Goal: Transaction & Acquisition: Purchase product/service

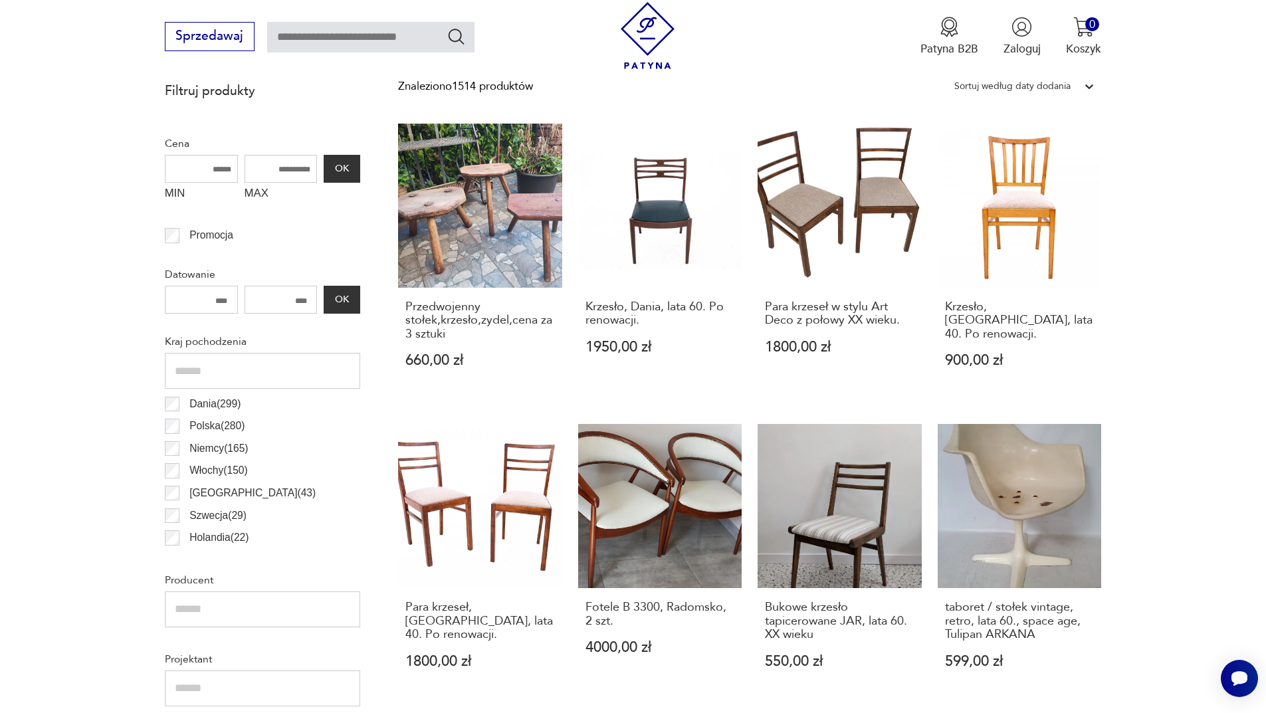
scroll to position [575, 0]
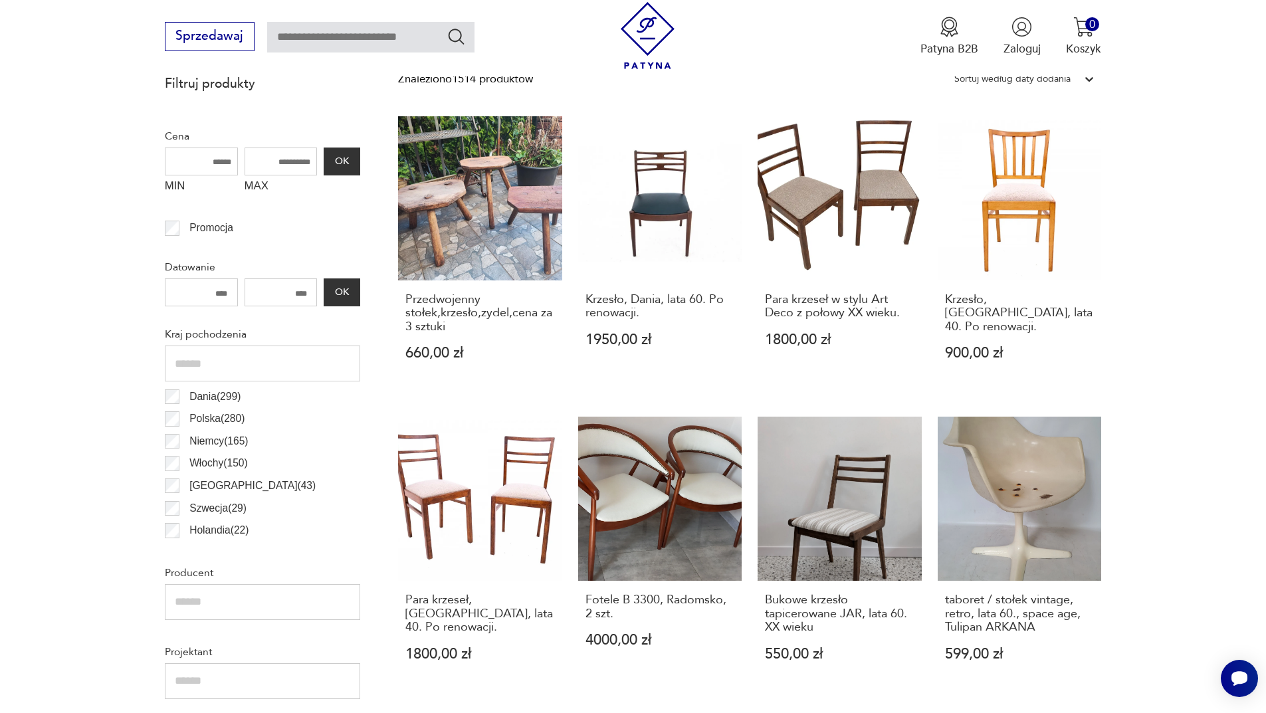
click at [213, 396] on p "Dania ( 299 )" at bounding box center [214, 396] width 51 height 17
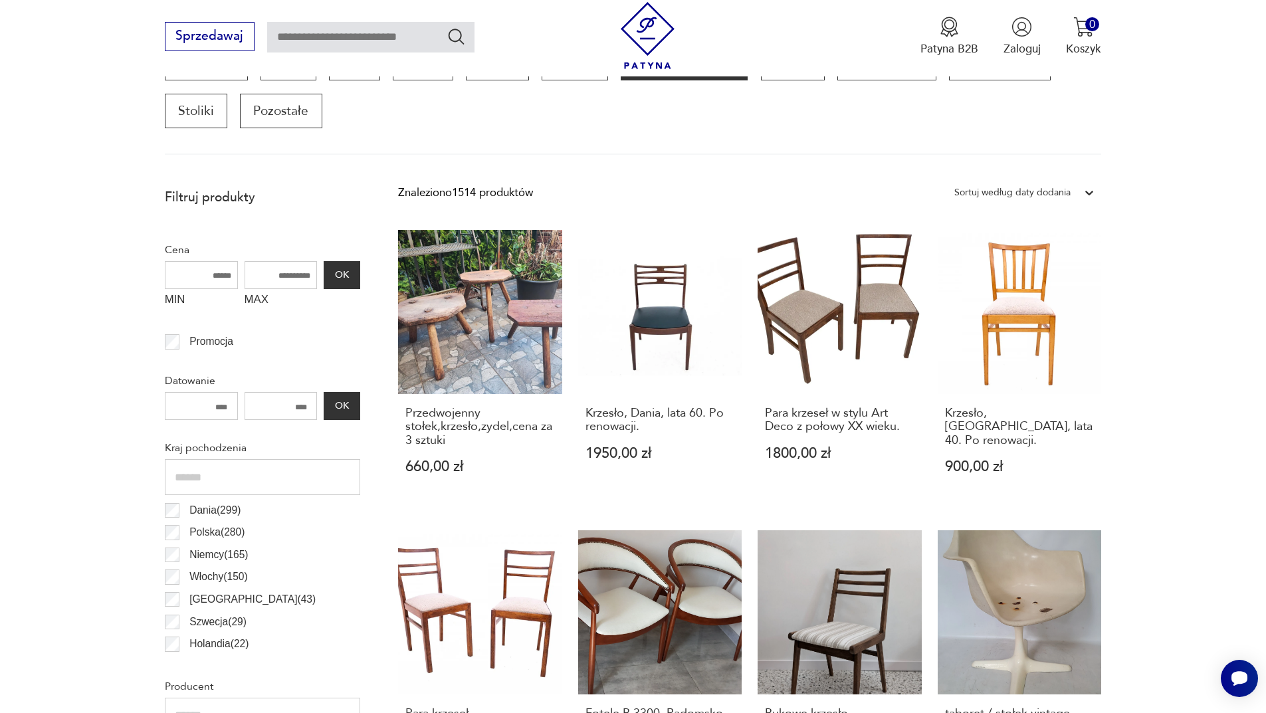
scroll to position [443, 0]
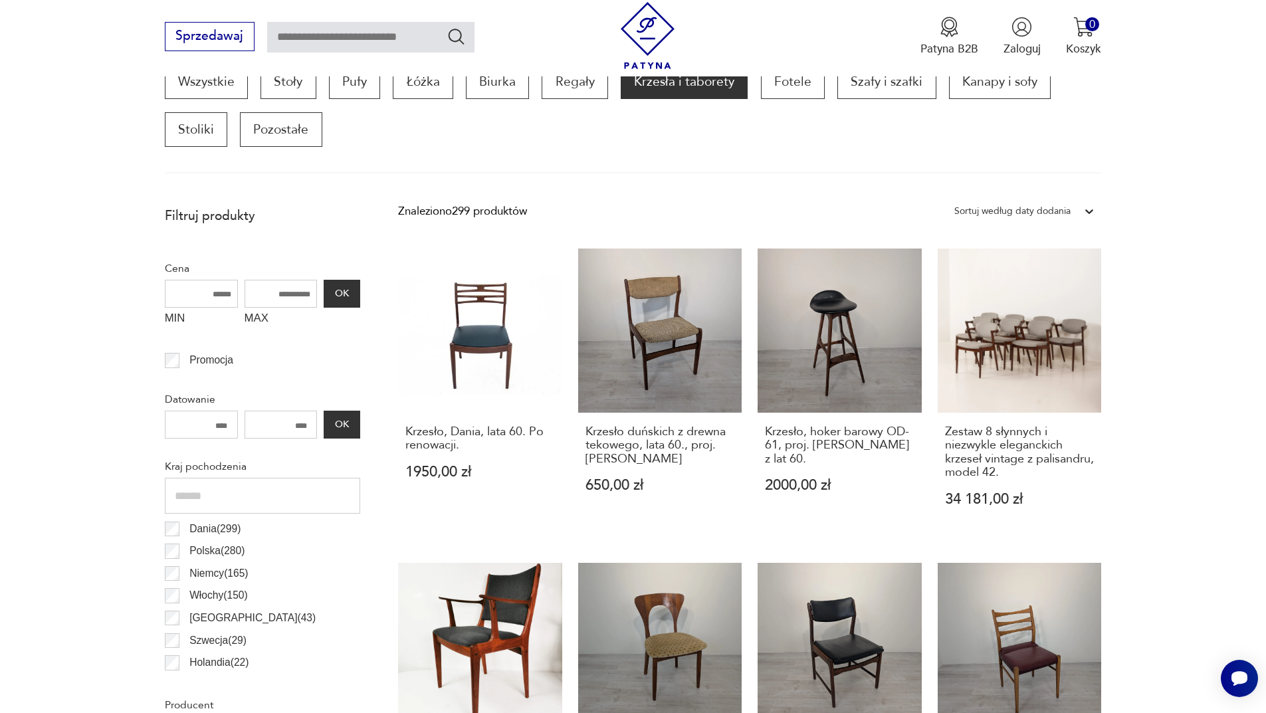
click at [192, 530] on p "Dania ( 299 )" at bounding box center [214, 529] width 51 height 17
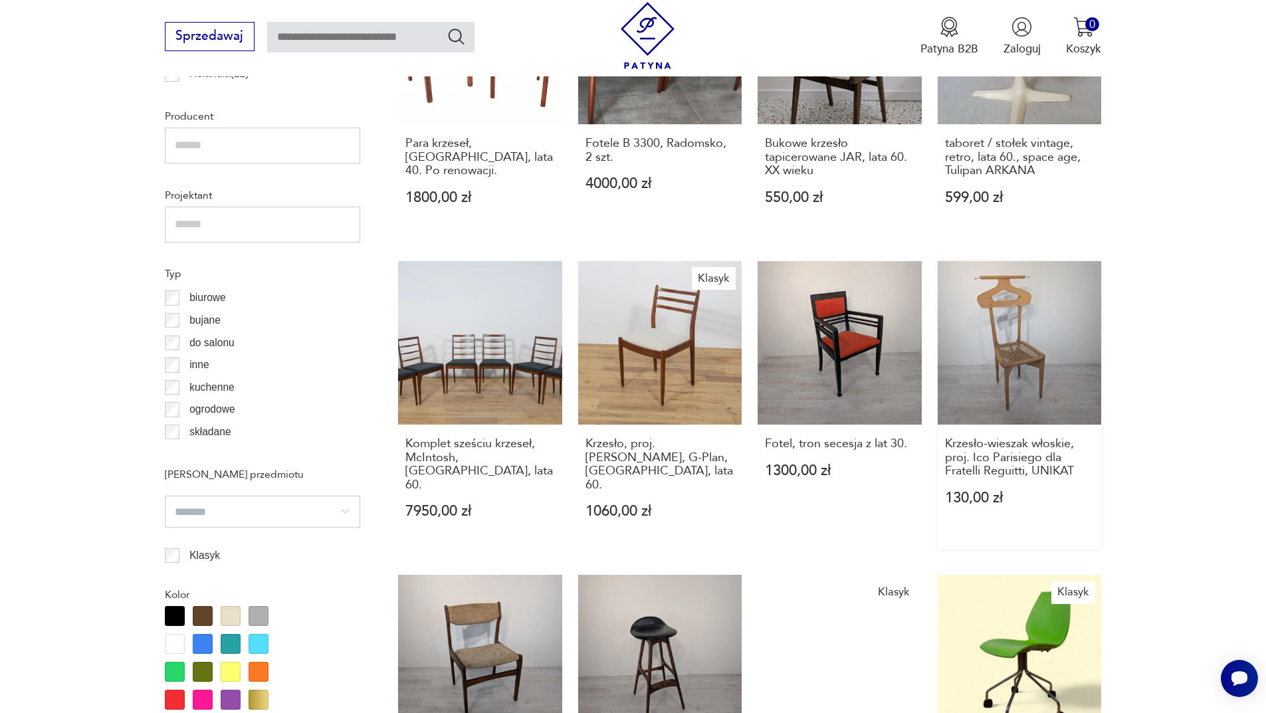
scroll to position [1240, 0]
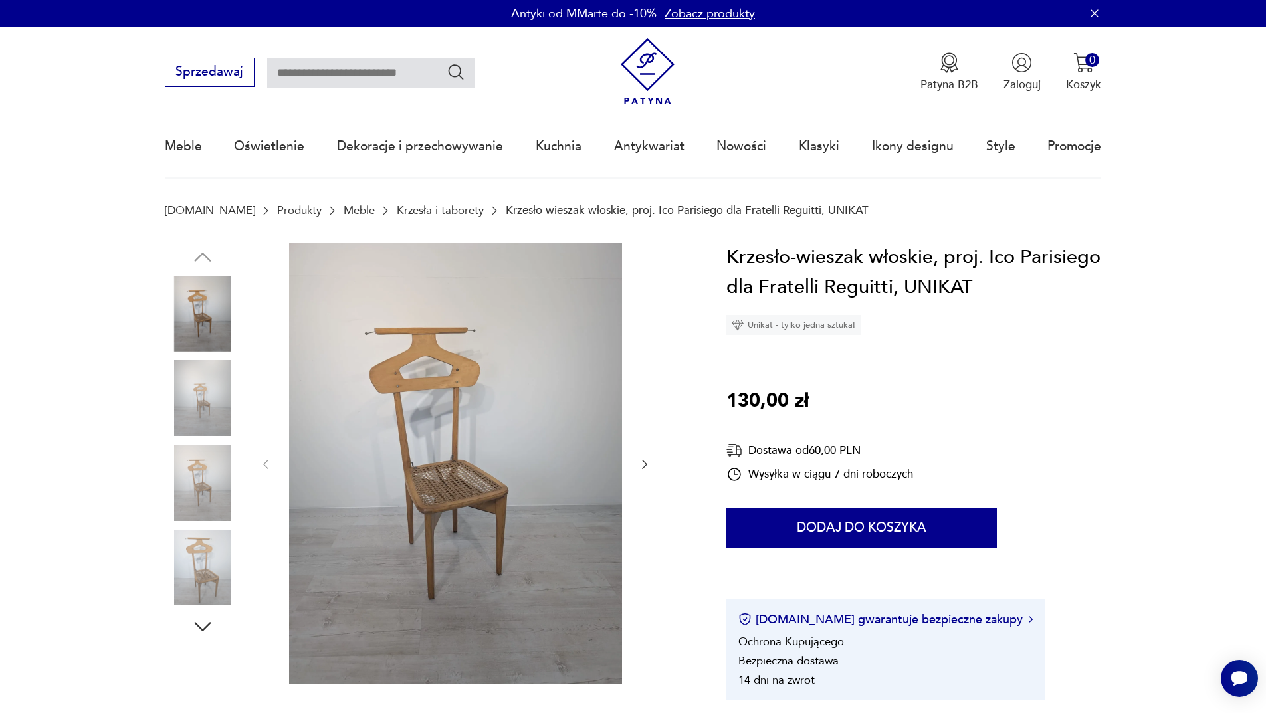
click at [440, 437] on img at bounding box center [455, 464] width 333 height 442
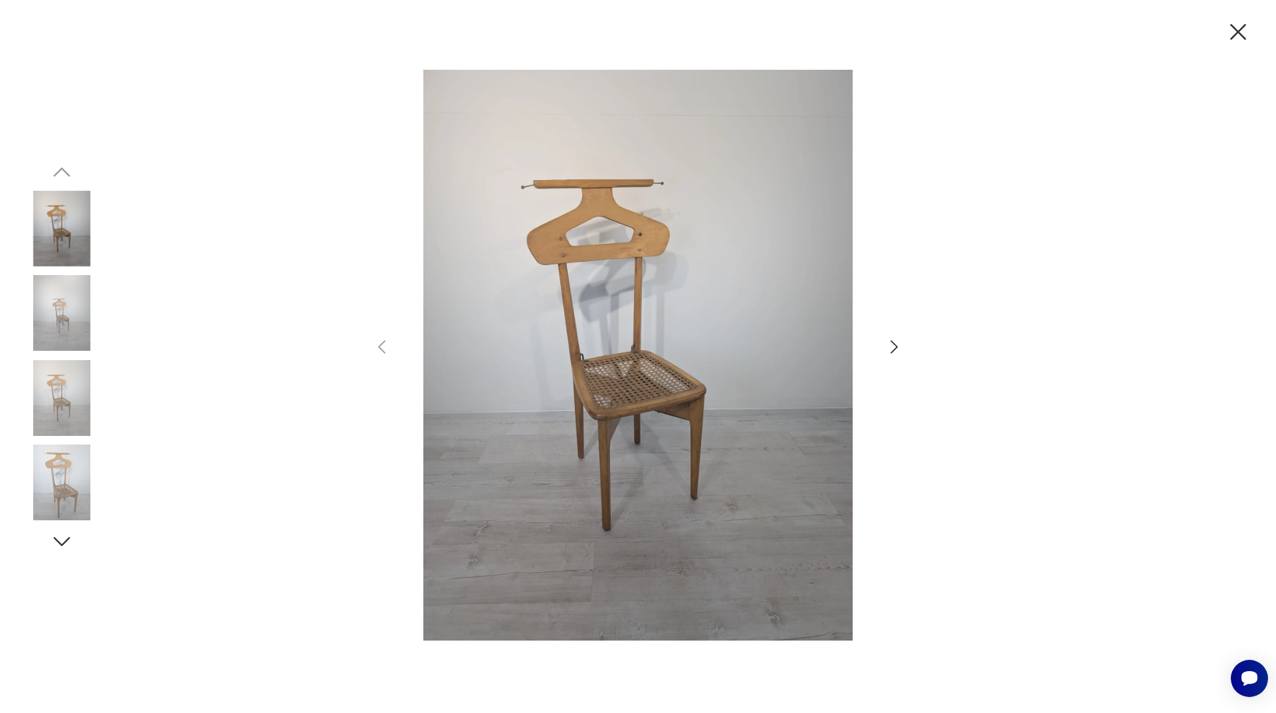
click at [891, 345] on icon "button" at bounding box center [894, 347] width 19 height 19
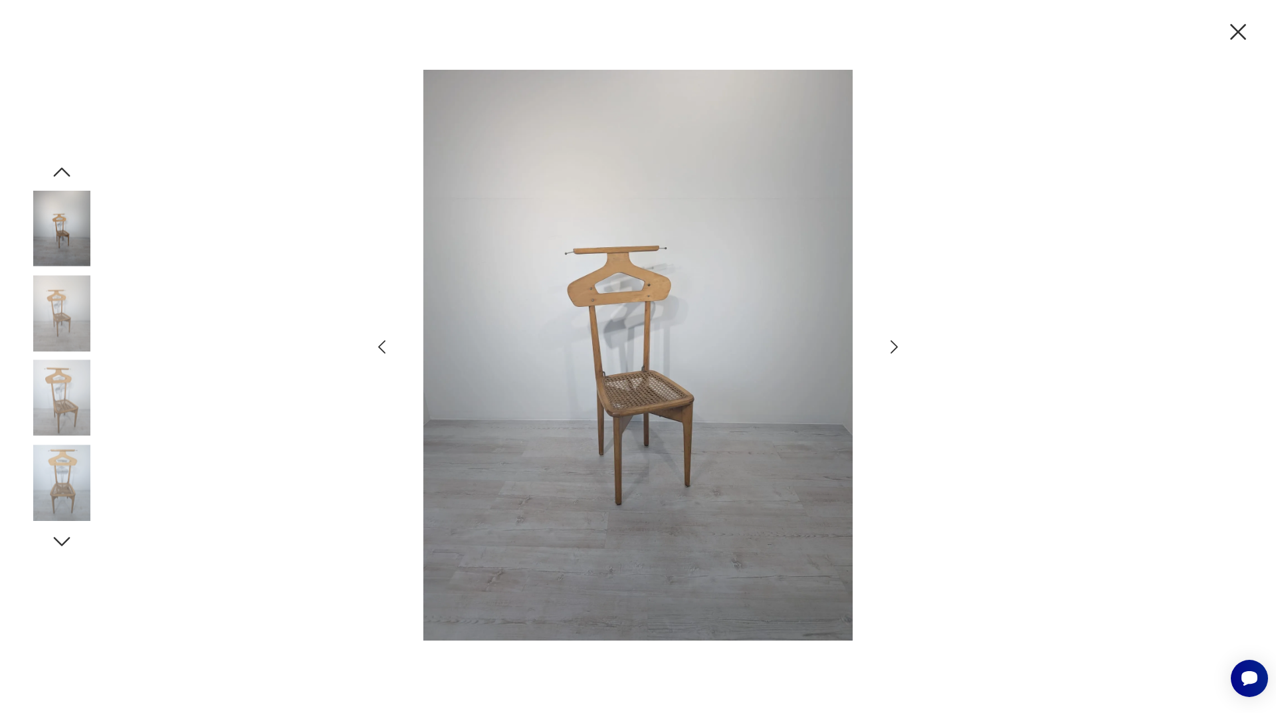
click at [891, 345] on icon "button" at bounding box center [894, 347] width 19 height 19
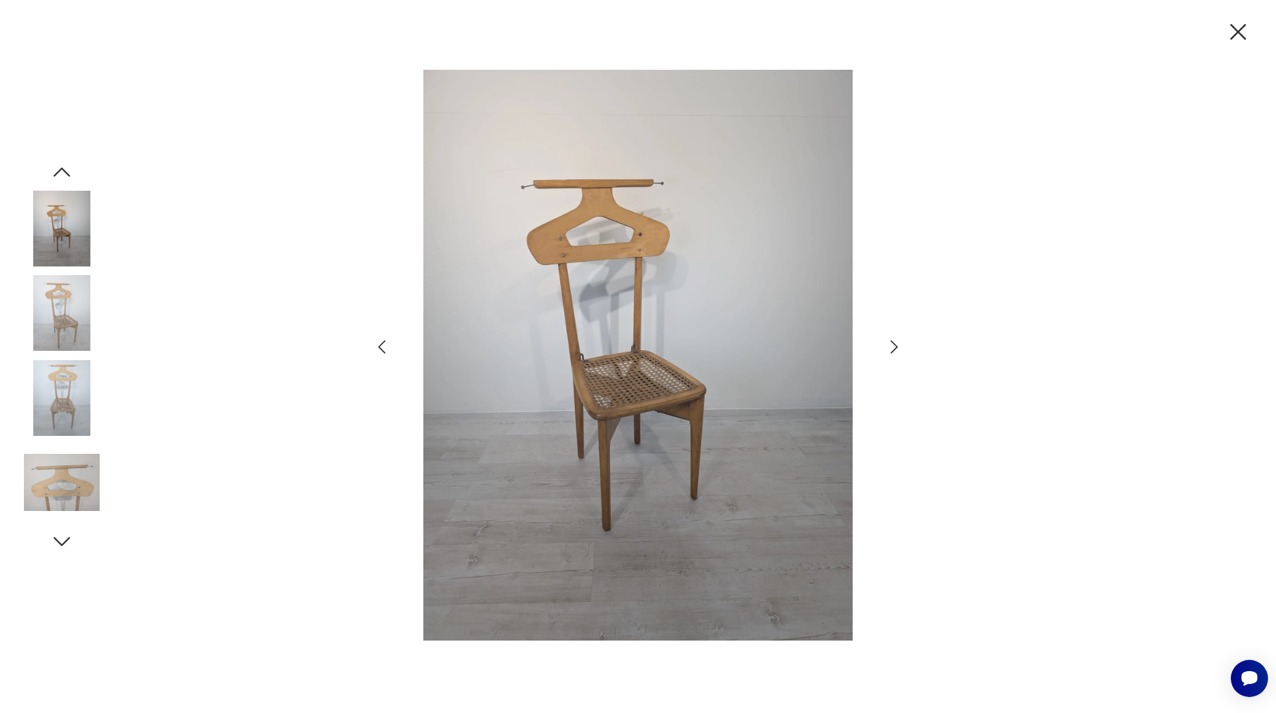
click at [891, 345] on icon "button" at bounding box center [894, 347] width 19 height 19
